Goal: Transaction & Acquisition: Purchase product/service

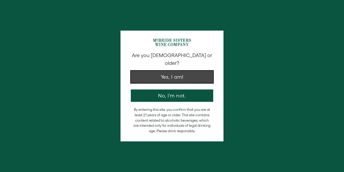
click at [168, 72] on button "Yes, I am!" at bounding box center [172, 77] width 82 height 12
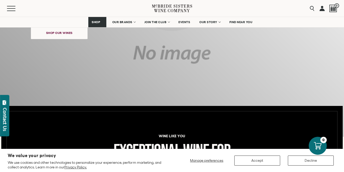
scroll to position [177, 0]
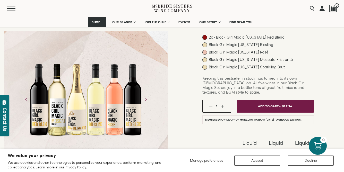
scroll to position [65, 0]
